Goal: Transaction & Acquisition: Purchase product/service

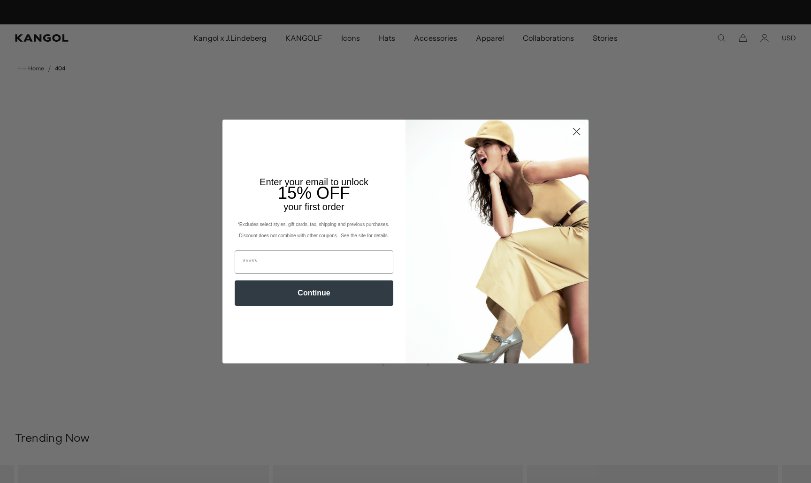
scroll to position [0, 193]
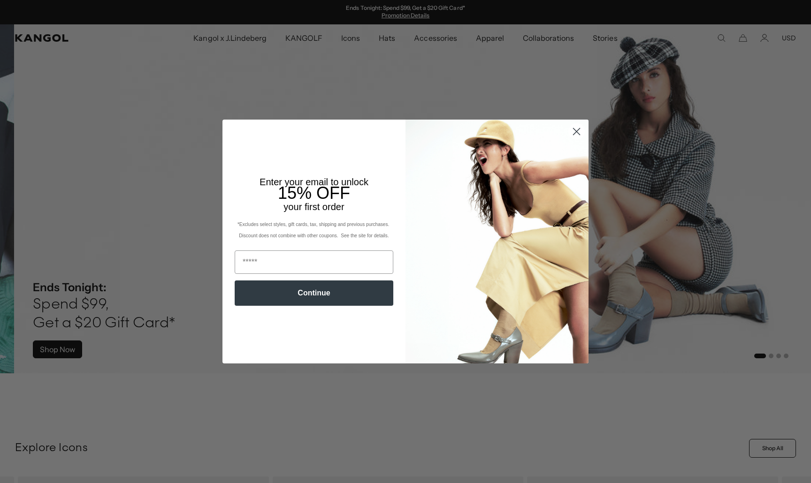
scroll to position [0, 193]
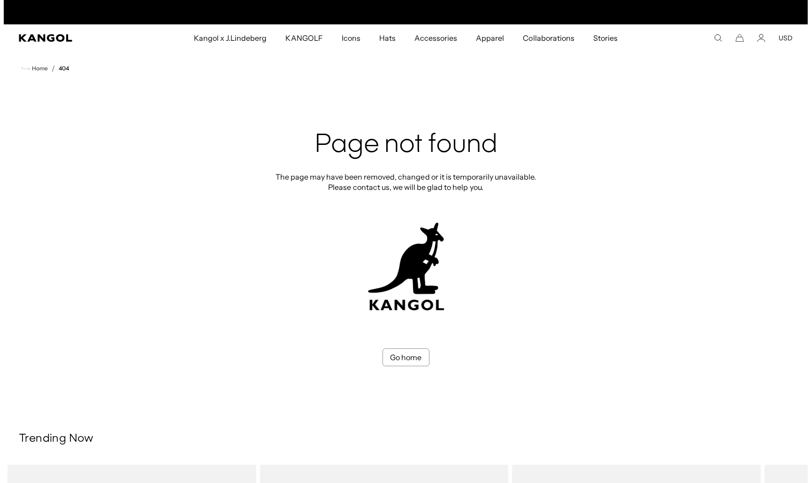
scroll to position [0, 193]
